Goal: Find specific page/section: Find specific page/section

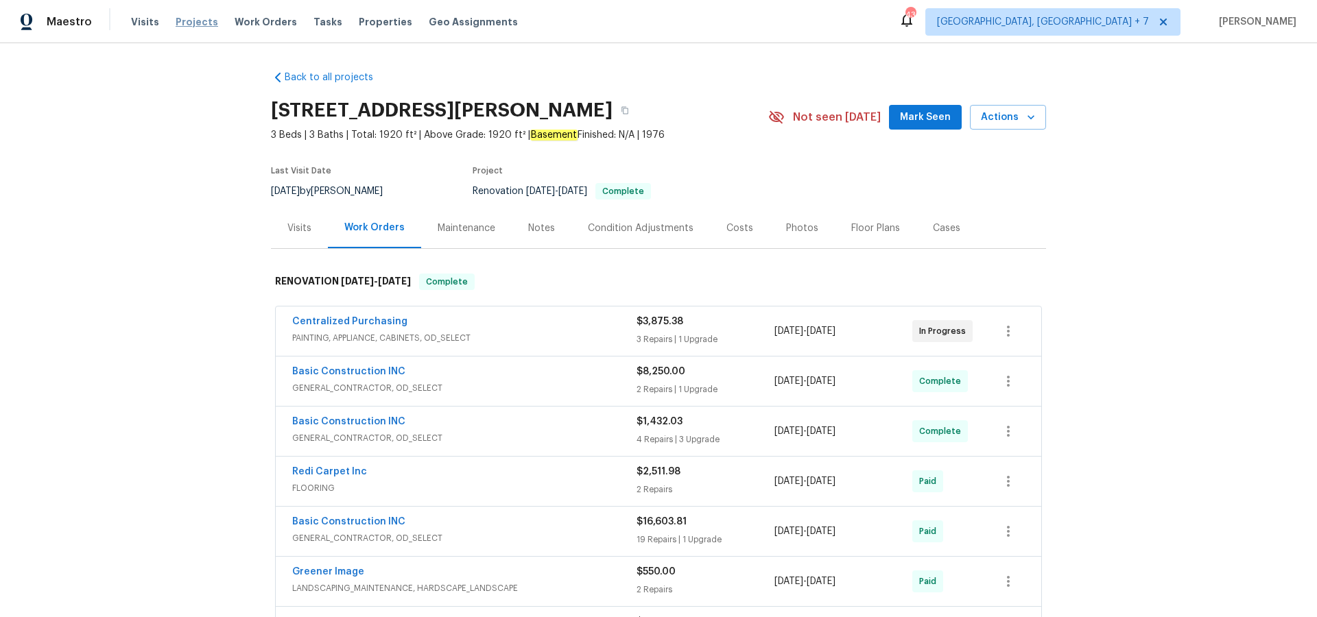
click at [193, 18] on span "Projects" at bounding box center [197, 22] width 43 height 14
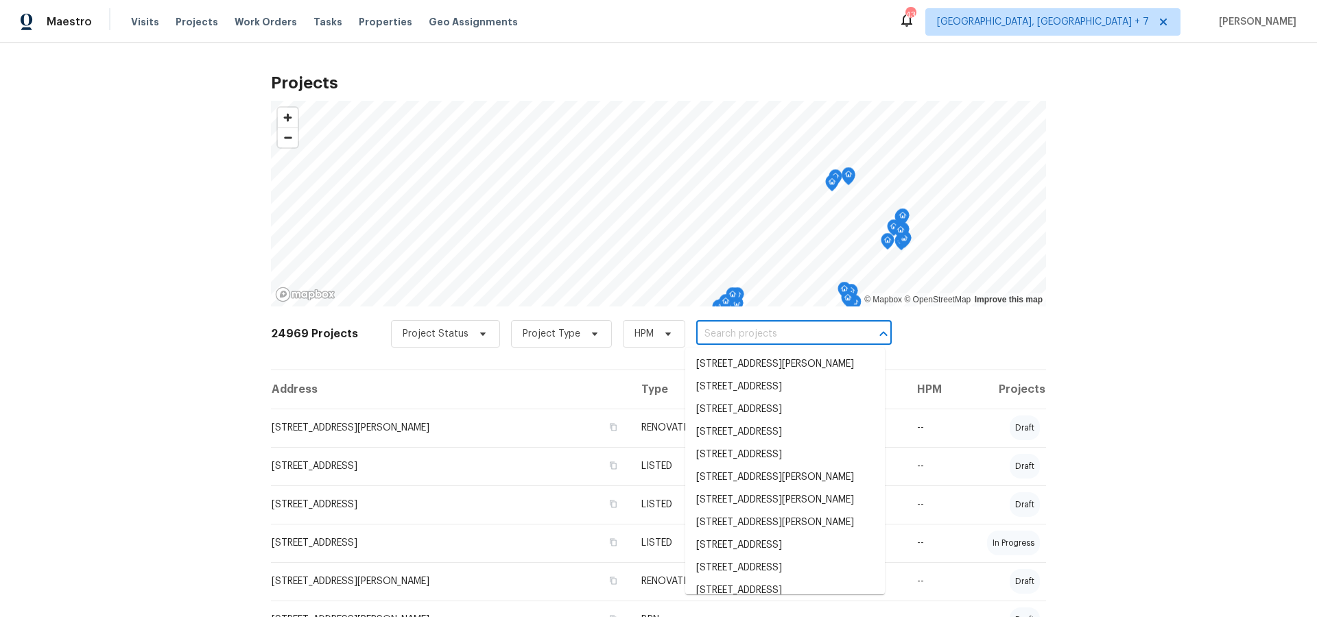
click at [786, 336] on input "text" at bounding box center [774, 334] width 157 height 21
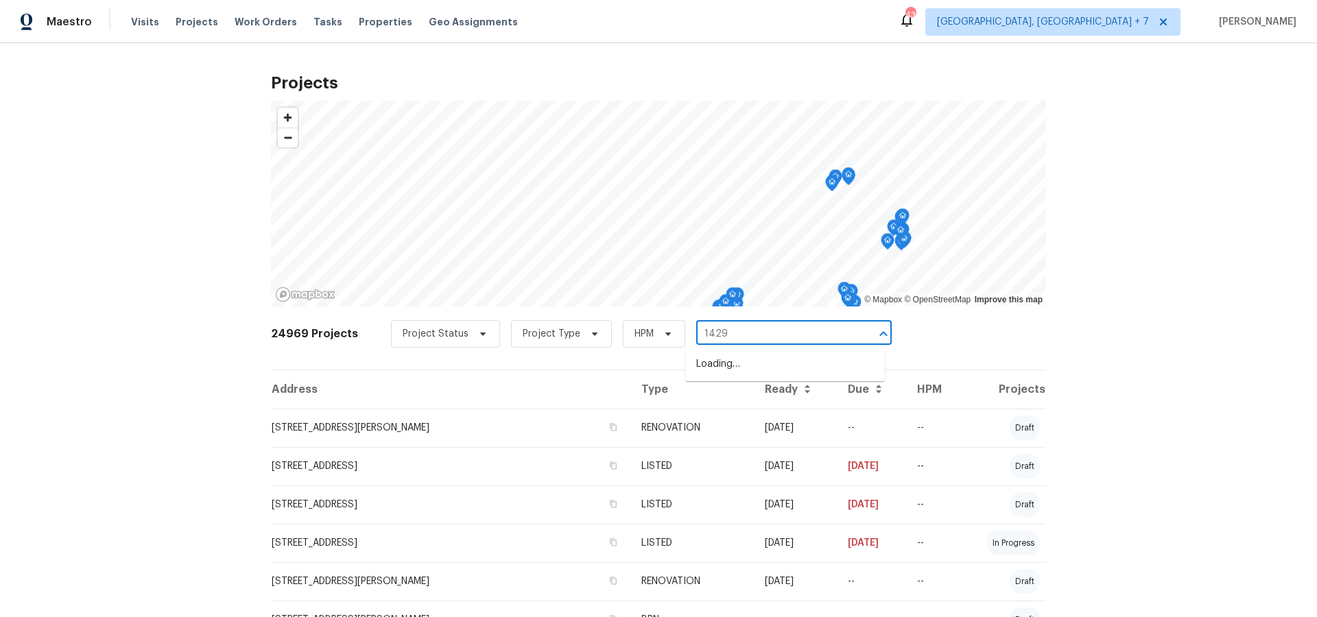
type input "14292"
click at [791, 372] on li "[STREET_ADDRESS][PERSON_NAME]" at bounding box center [785, 364] width 200 height 23
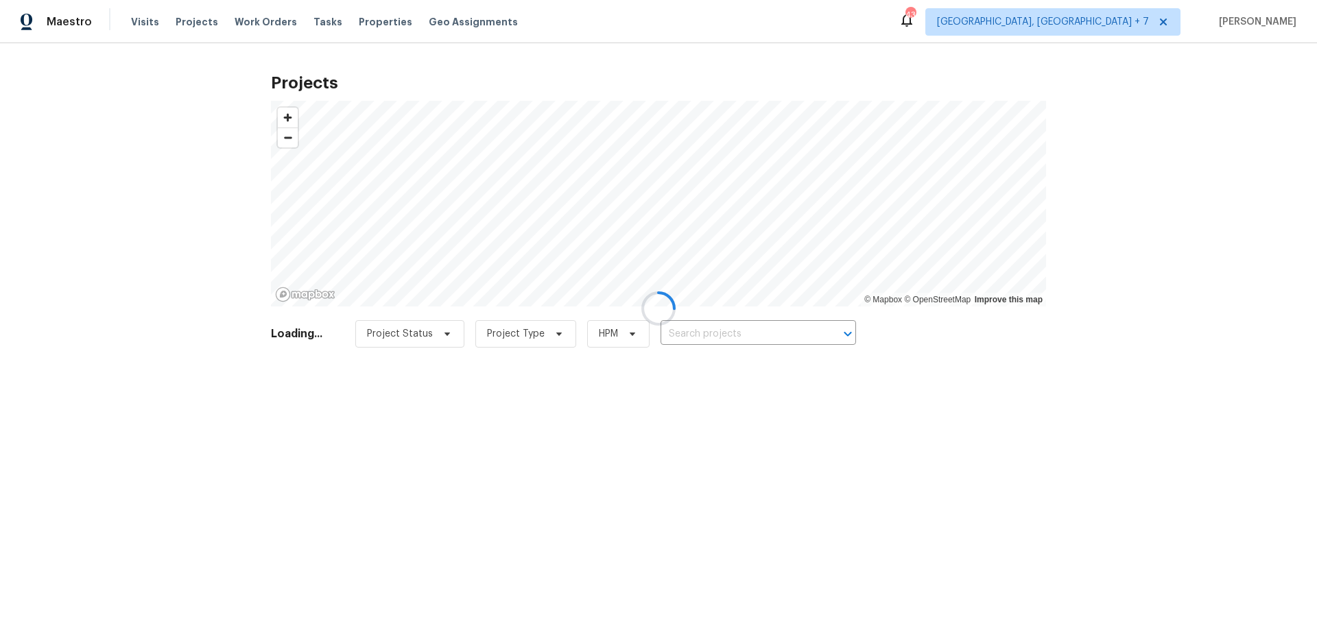
type input "[STREET_ADDRESS][PERSON_NAME]"
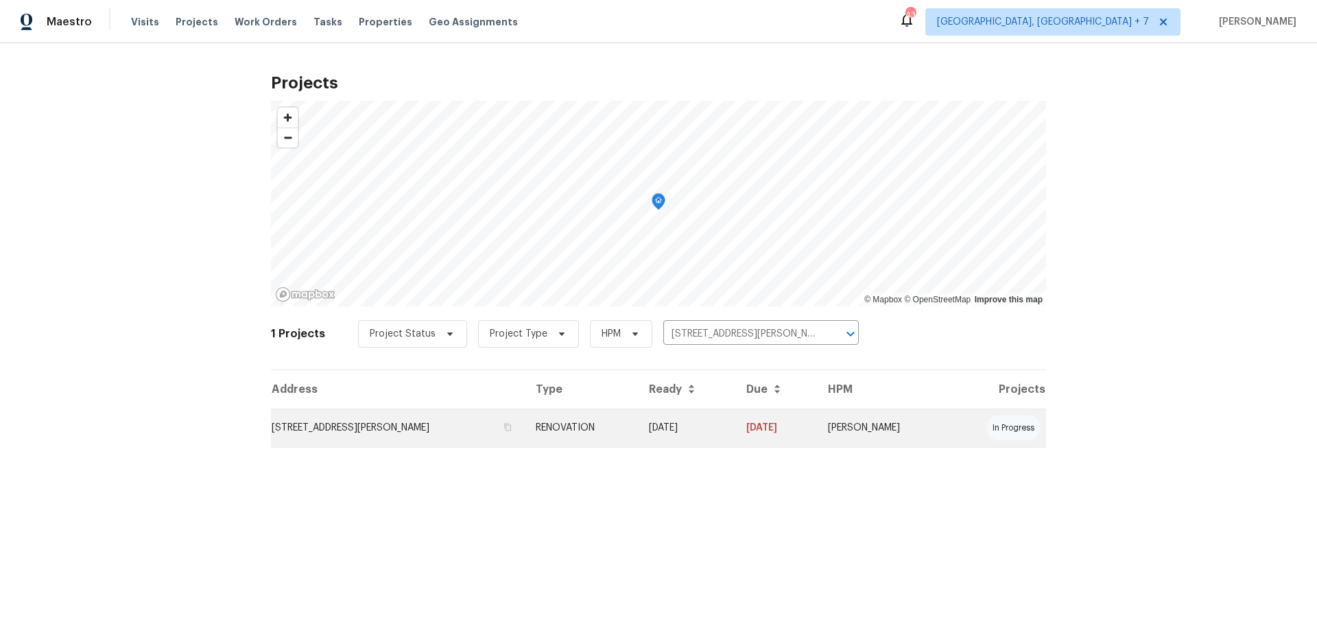
click at [359, 426] on td "[STREET_ADDRESS][PERSON_NAME]" at bounding box center [398, 428] width 254 height 38
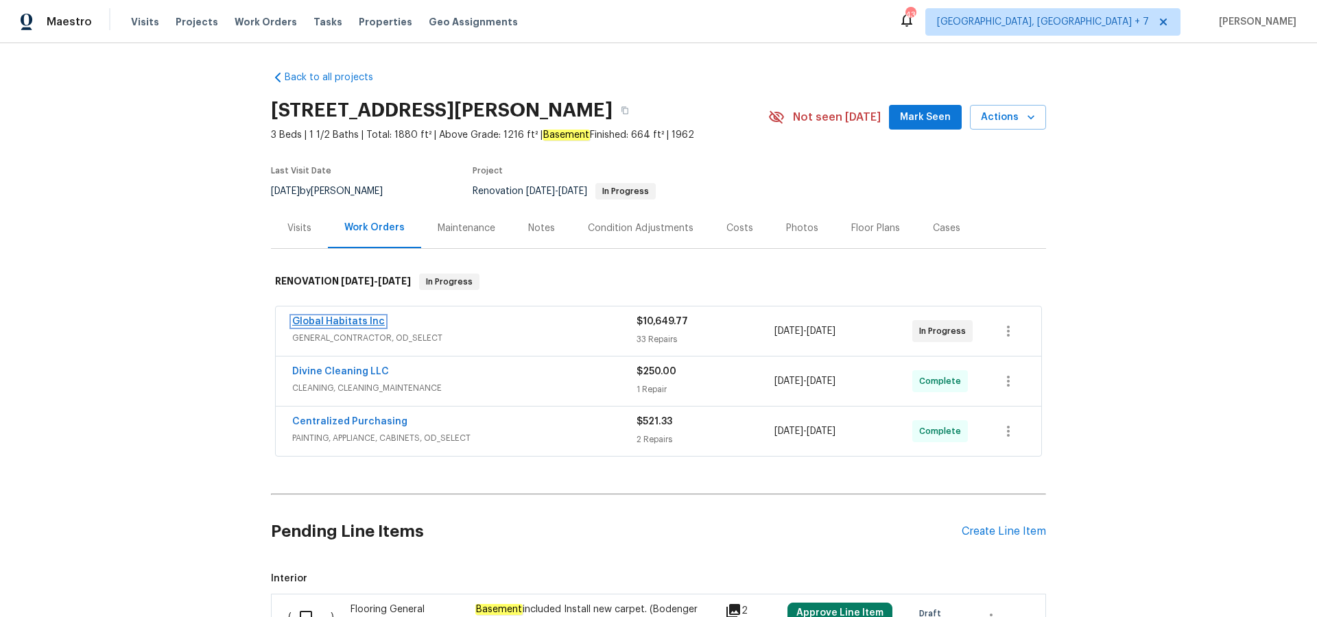
click at [321, 319] on link "Global Habitats Inc" at bounding box center [338, 322] width 93 height 10
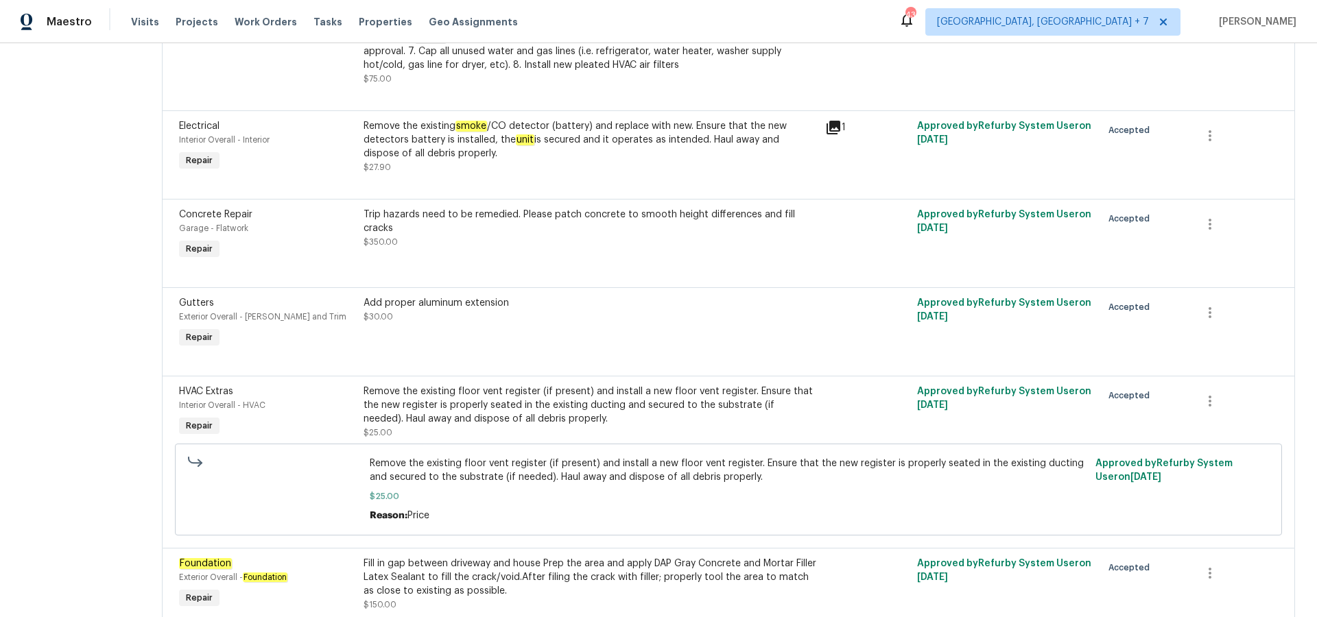
scroll to position [3157, 0]
